Goal: Obtain resource: Download file/media

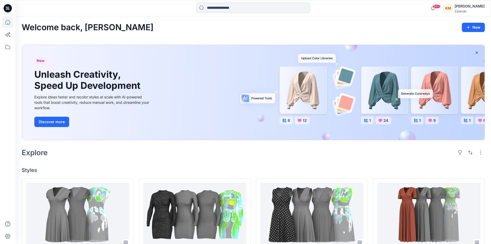
scroll to position [52, 0]
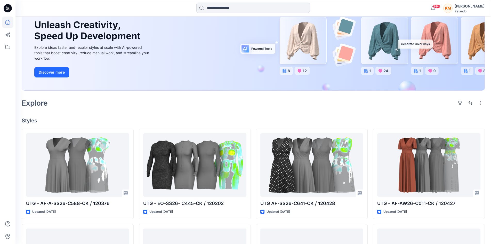
scroll to position [52, 0]
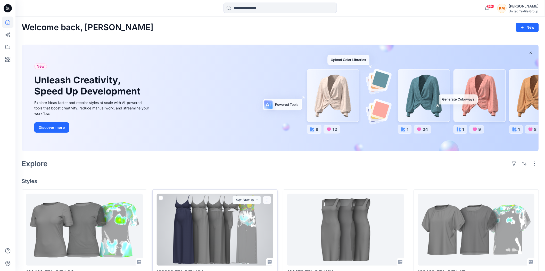
click at [267, 200] on button "button" at bounding box center [267, 200] width 8 height 8
click at [278, 241] on p "Duplicate to..." at bounding box center [285, 240] width 23 height 5
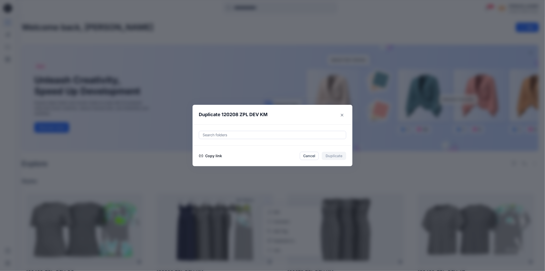
click at [216, 155] on button "Copy link" at bounding box center [210, 156] width 23 height 6
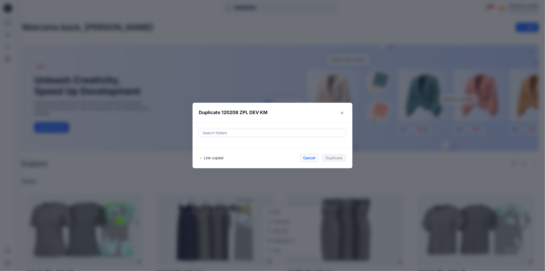
click at [308, 158] on button "Cancel" at bounding box center [309, 158] width 19 height 8
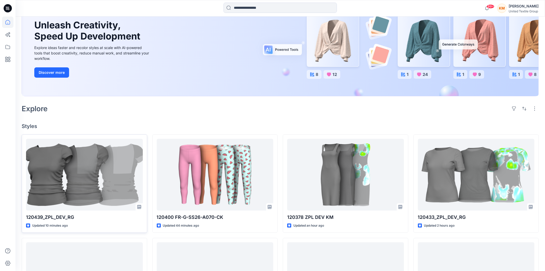
scroll to position [57, 0]
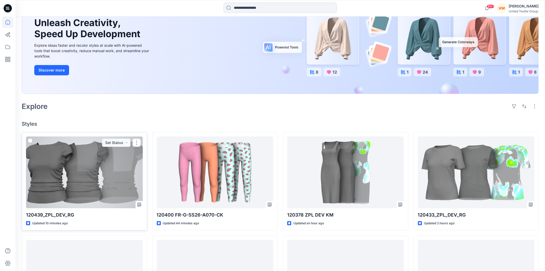
click at [95, 161] on div at bounding box center [84, 173] width 117 height 72
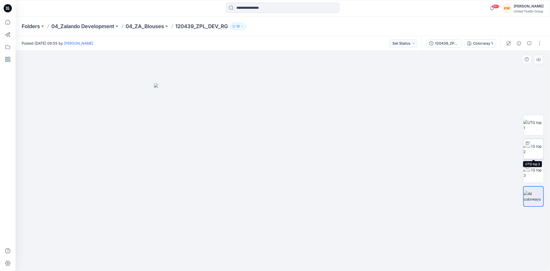
drag, startPoint x: 535, startPoint y: 148, endPoint x: 496, endPoint y: 171, distance: 45.1
click at [535, 148] on img at bounding box center [534, 148] width 20 height 11
drag, startPoint x: 303, startPoint y: 262, endPoint x: 317, endPoint y: 268, distance: 14.9
click at [317, 268] on div at bounding box center [282, 161] width 535 height 220
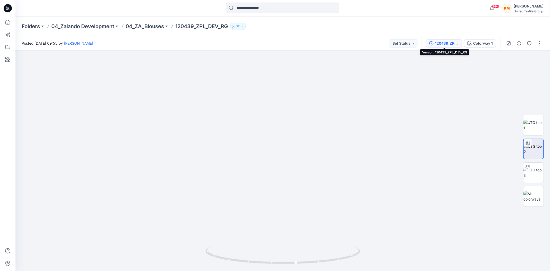
click at [446, 42] on div "120439_ZPL_DEV_RG" at bounding box center [447, 44] width 24 height 6
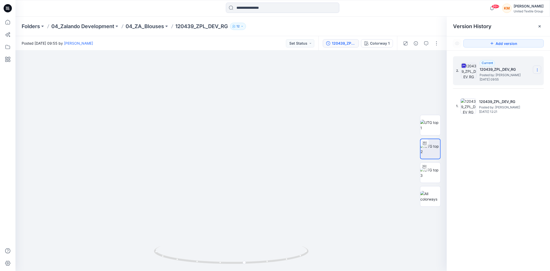
click at [536, 67] on section at bounding box center [537, 70] width 8 height 8
click at [513, 80] on span "Download Source BW File" at bounding box center [511, 80] width 43 height 6
click at [7, 21] on icon at bounding box center [7, 22] width 11 height 11
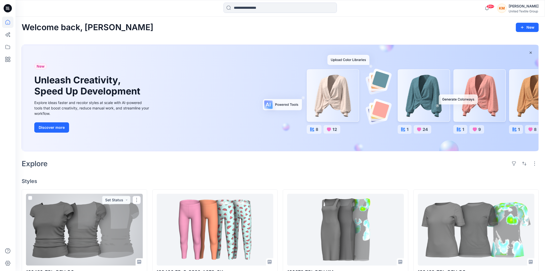
click at [81, 218] on div at bounding box center [84, 230] width 117 height 72
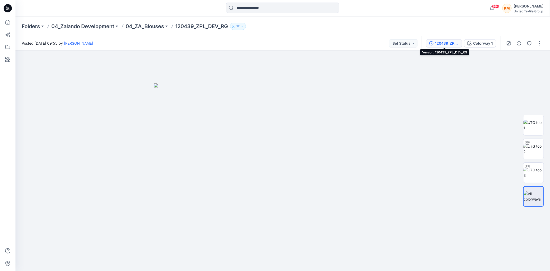
click at [443, 42] on div "120439_ZPL_DEV_RG" at bounding box center [447, 44] width 24 height 6
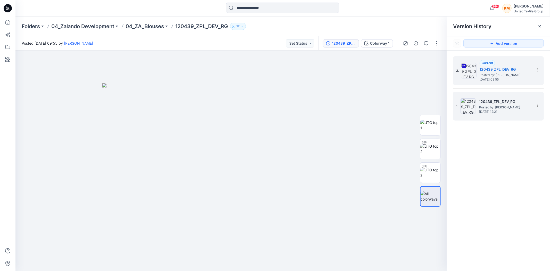
click at [489, 102] on h5 "120439_ZPL_DEV_RG" at bounding box center [505, 102] width 52 height 6
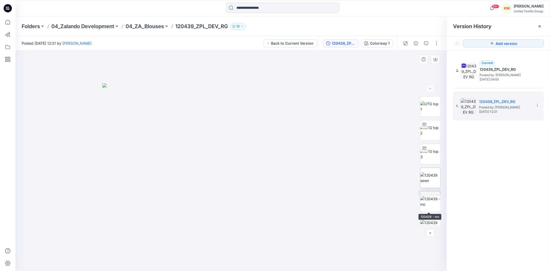
click at [429, 178] on img at bounding box center [431, 177] width 20 height 11
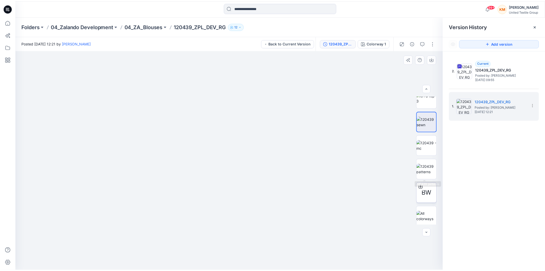
scroll to position [57, 0]
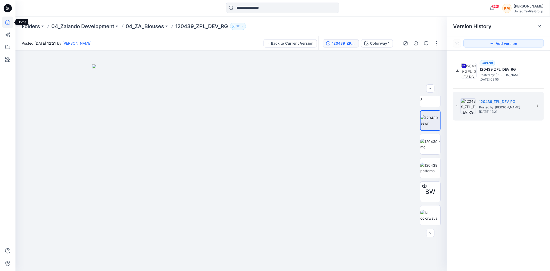
drag, startPoint x: 9, startPoint y: 22, endPoint x: 12, endPoint y: 27, distance: 5.9
click at [9, 22] on icon at bounding box center [7, 22] width 11 height 11
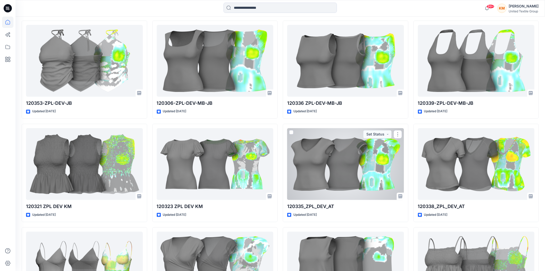
scroll to position [4200, 0]
